Goal: Find specific page/section

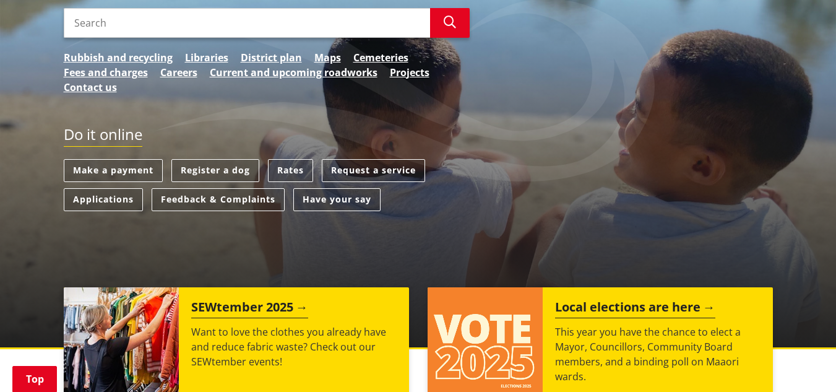
scroll to position [236, 0]
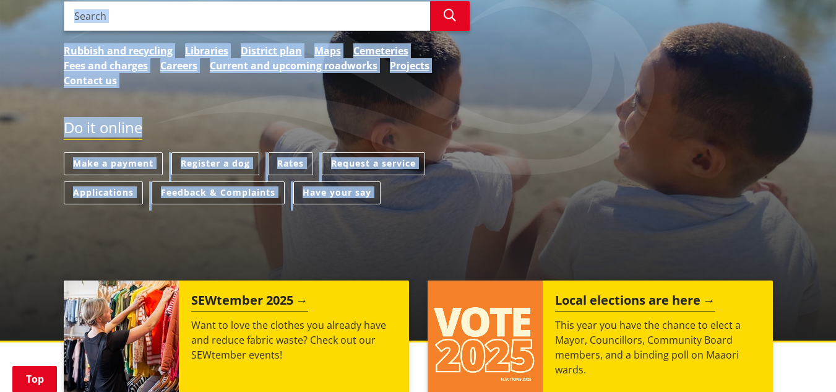
drag, startPoint x: 835, startPoint y: 96, endPoint x: 840, endPoint y: 119, distance: 23.3
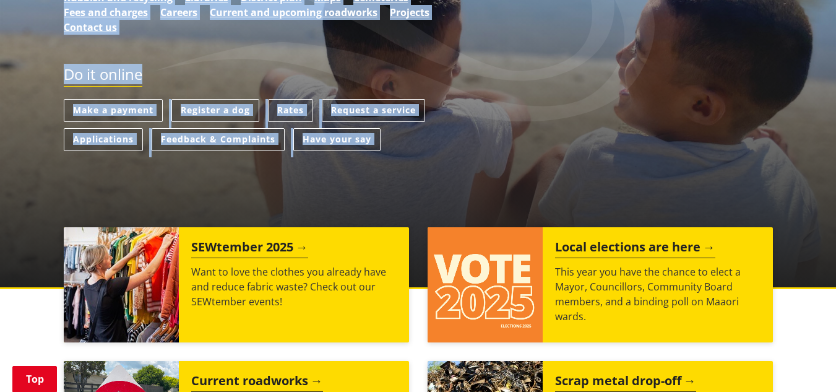
scroll to position [279, 0]
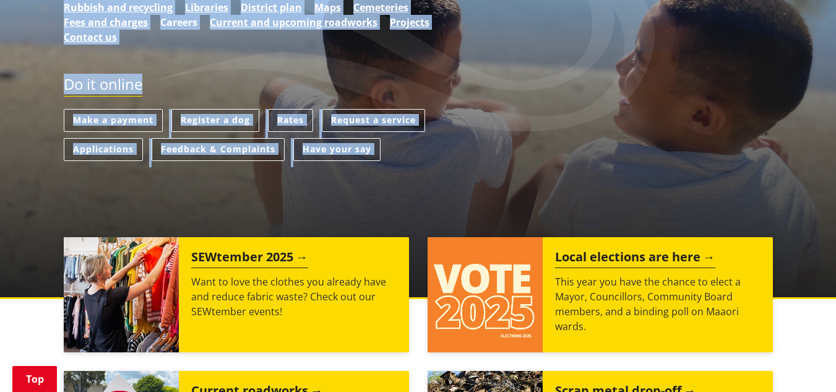
click at [173, 22] on link "Careers" at bounding box center [178, 22] width 37 height 15
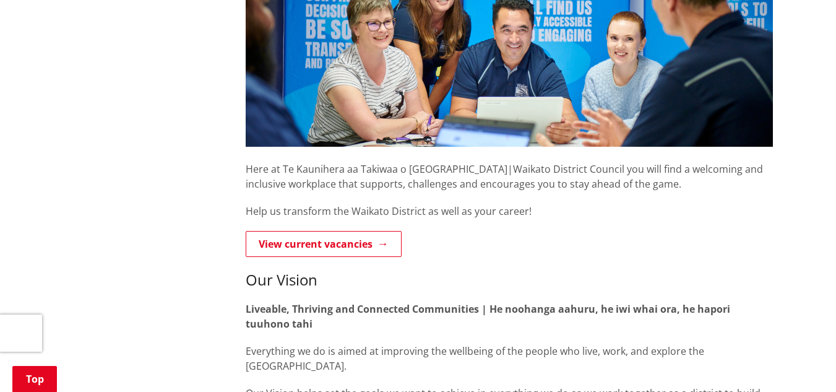
scroll to position [320, 0]
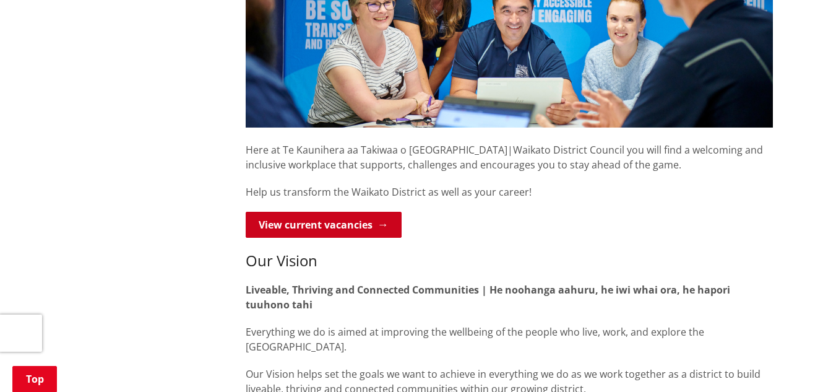
click at [324, 229] on link "View current vacancies" at bounding box center [324, 225] width 156 height 26
